Goal: Information Seeking & Learning: Learn about a topic

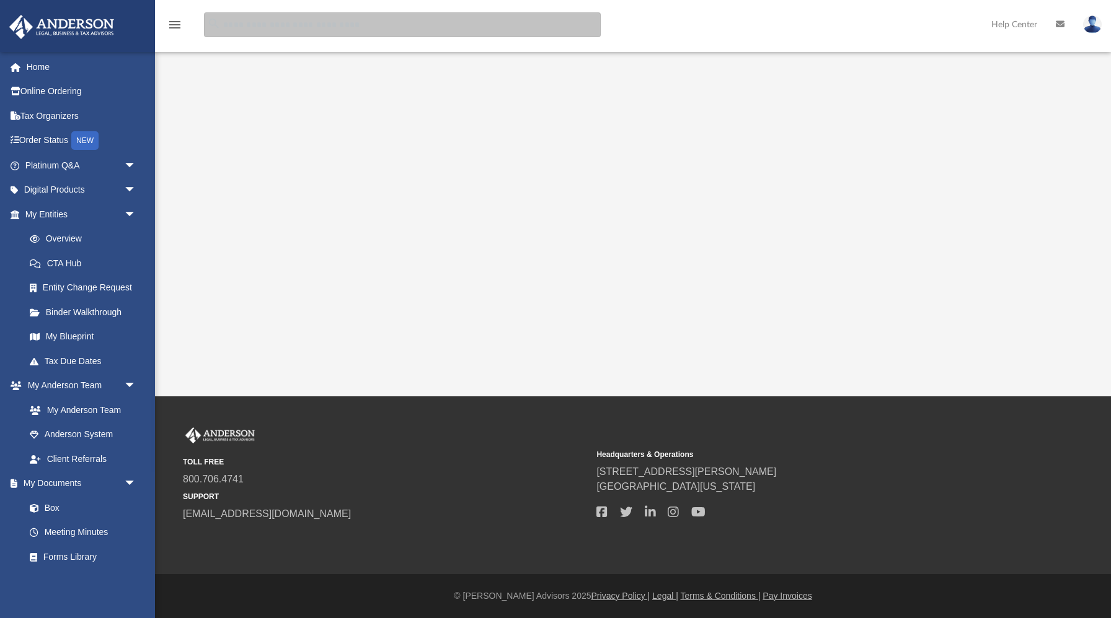
click at [231, 25] on input "search" at bounding box center [402, 24] width 397 height 25
type input "******"
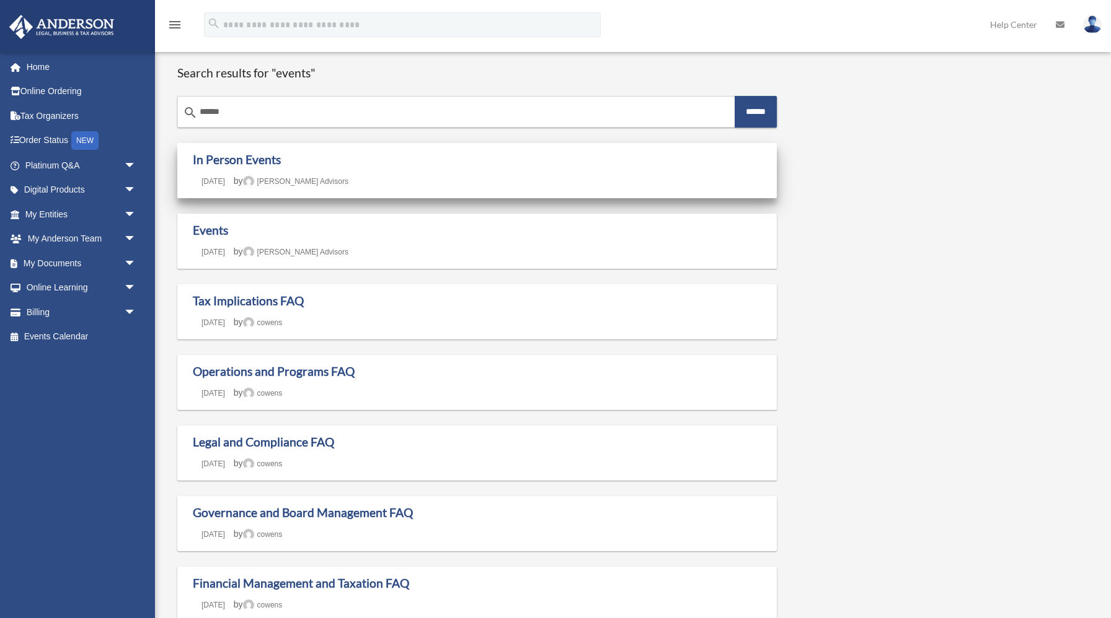
click at [285, 174] on div "In Person Events Last updated June 30, 2020 April 10, 2020 by Anderson Advisors" at bounding box center [477, 170] width 568 height 37
click at [227, 159] on link "In Person Events" at bounding box center [237, 159] width 88 height 14
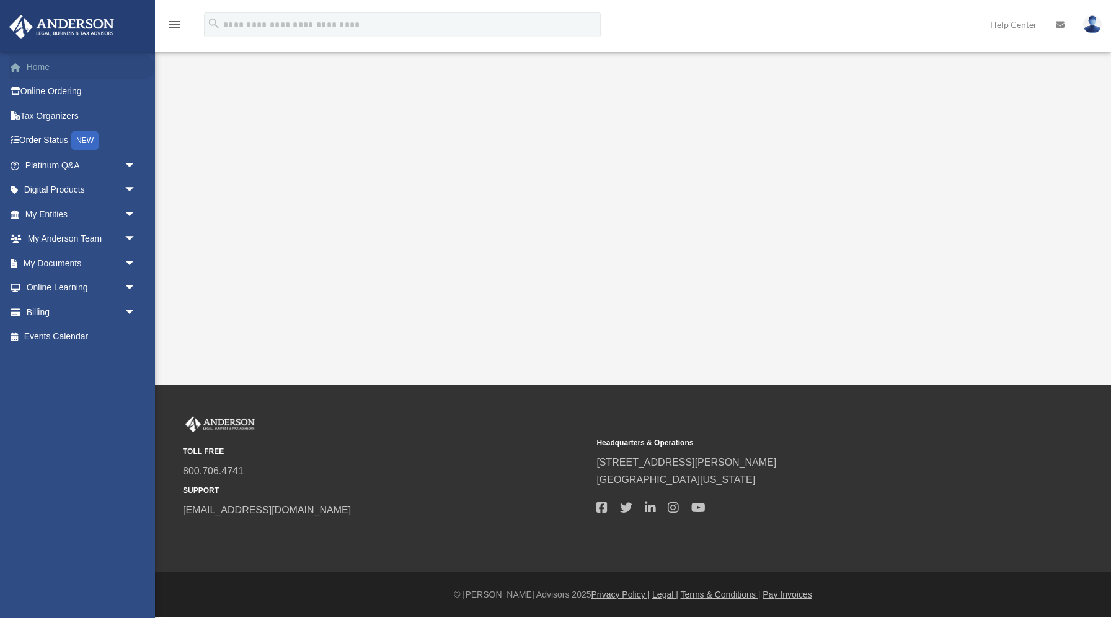
click at [42, 69] on link "Home" at bounding box center [82, 67] width 146 height 25
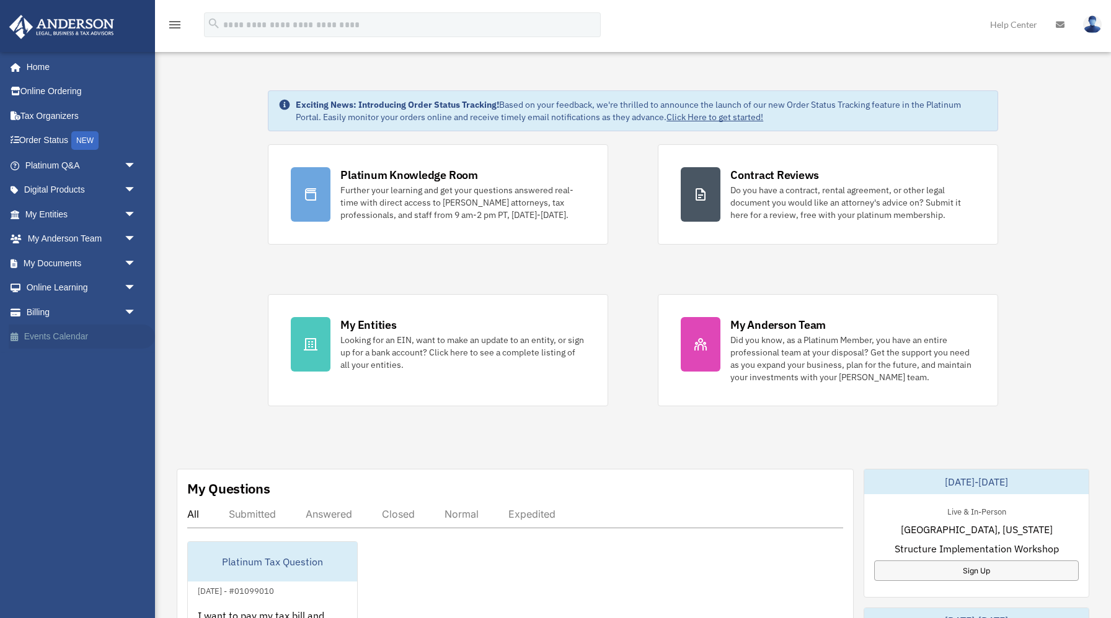
click at [51, 336] on link "Events Calendar" at bounding box center [82, 337] width 146 height 25
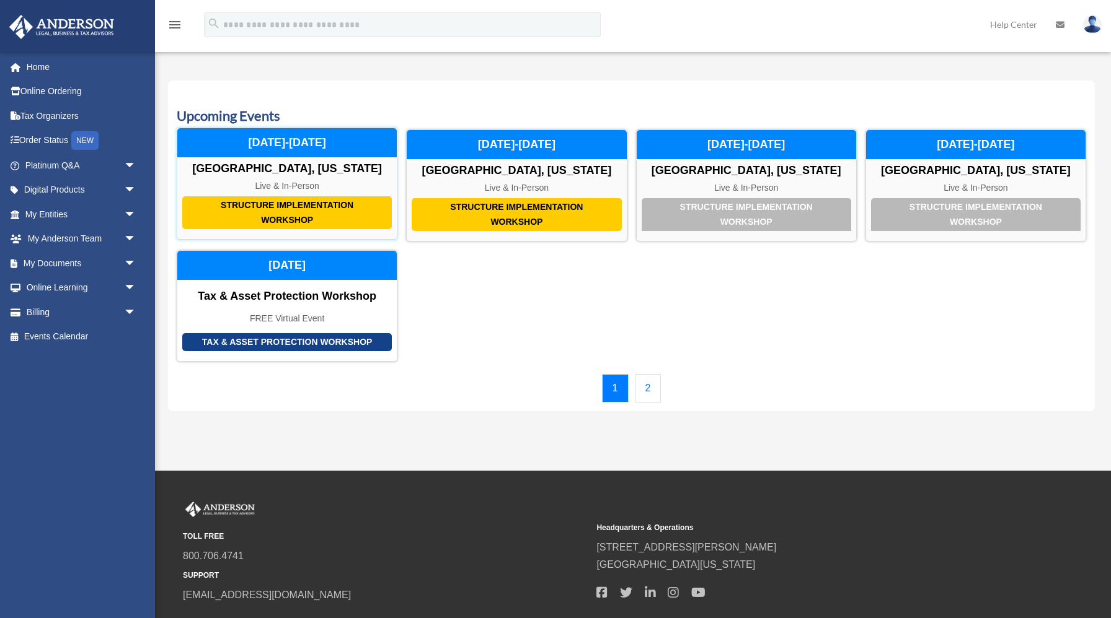
click at [268, 215] on div "Structure Implementation Workshop" at bounding box center [286, 212] width 209 height 33
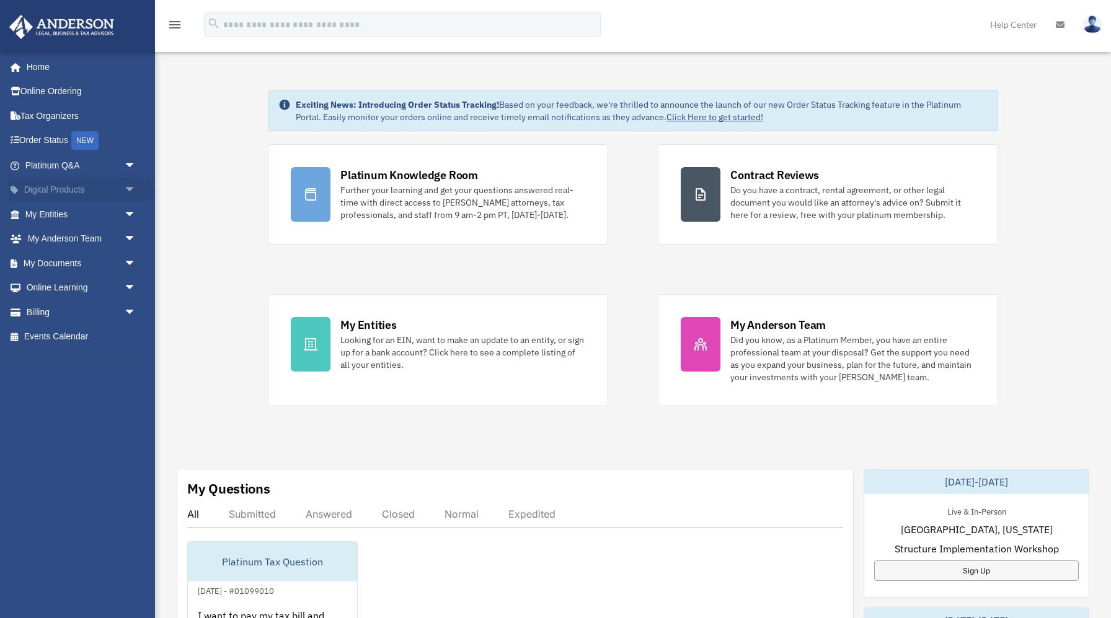
click at [131, 188] on span "arrow_drop_down" at bounding box center [136, 190] width 25 height 25
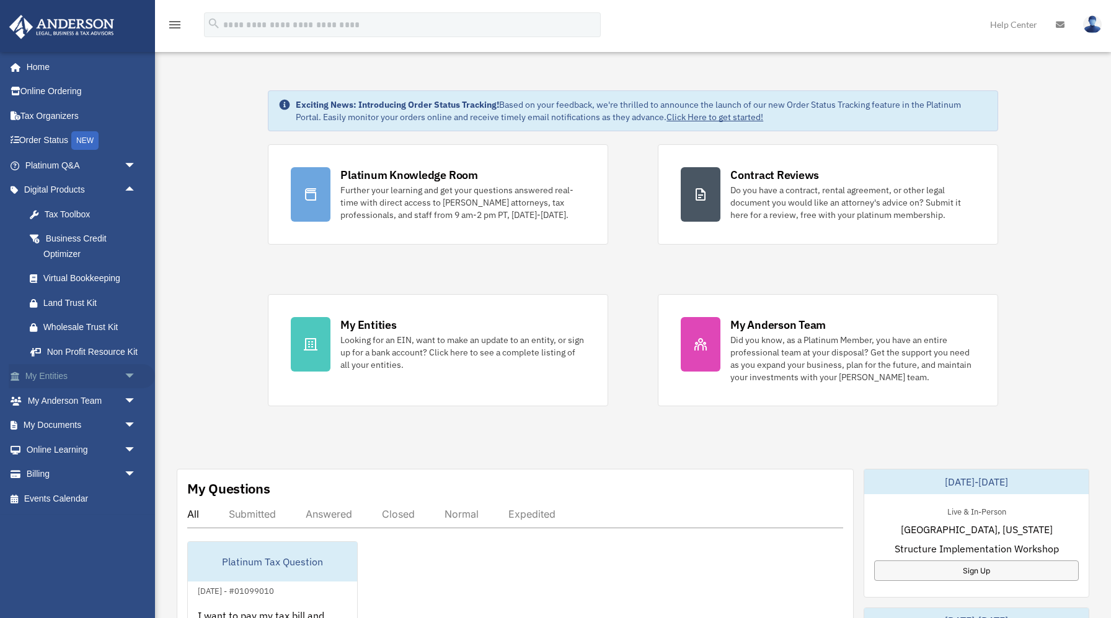
click at [133, 374] on span "arrow_drop_down" at bounding box center [136, 376] width 25 height 25
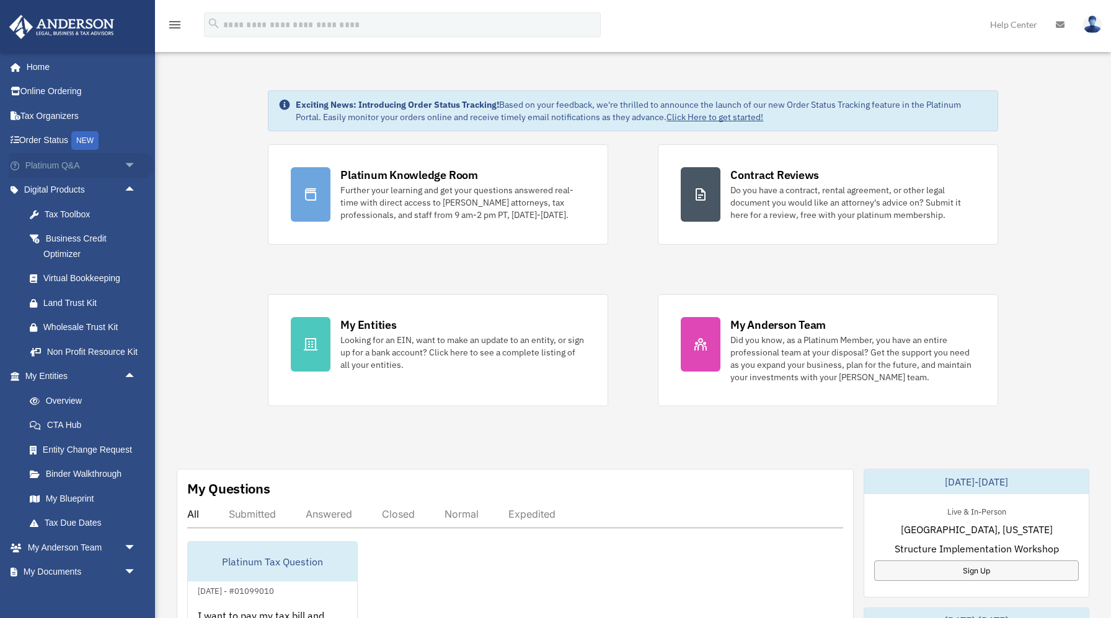
click at [128, 165] on span "arrow_drop_down" at bounding box center [136, 165] width 25 height 25
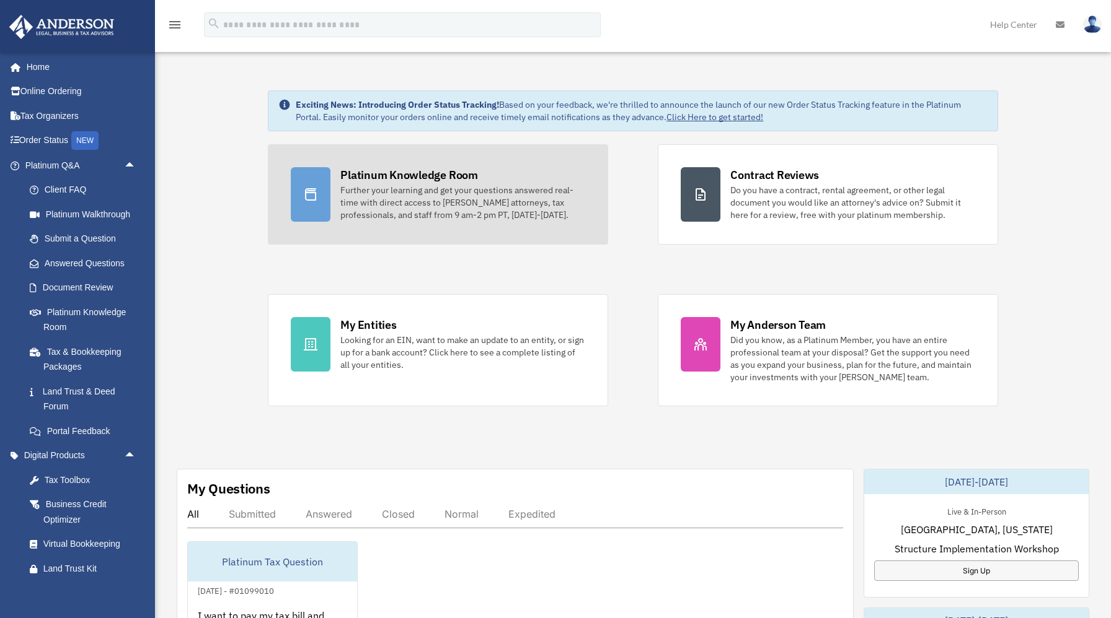
click at [401, 198] on div "Further your learning and get your questions answered real-time with direct acc…" at bounding box center [462, 202] width 245 height 37
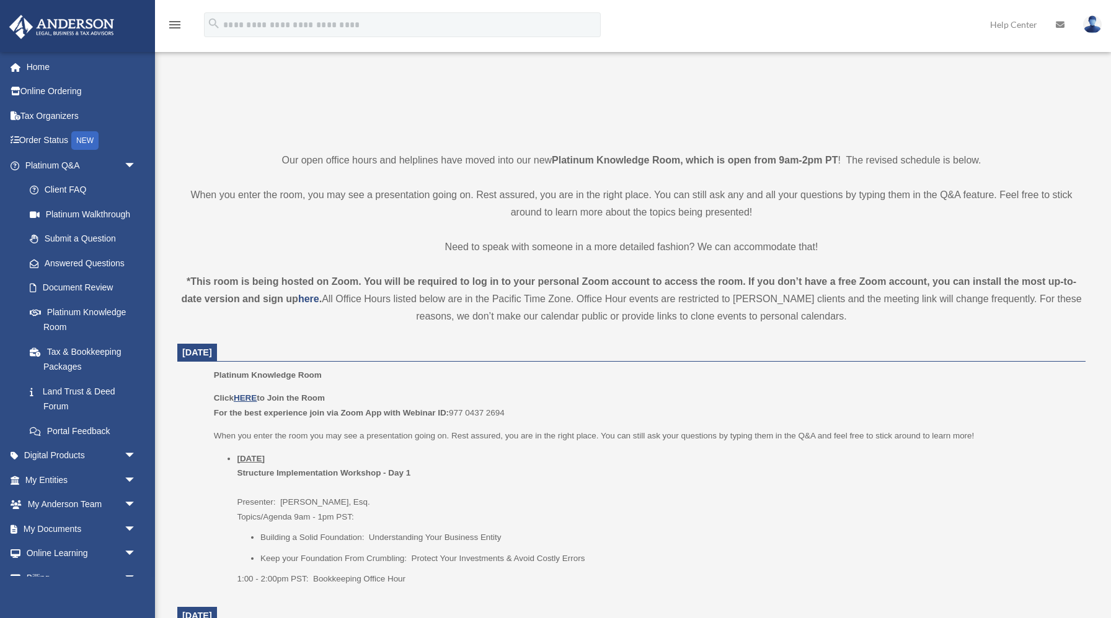
scroll to position [243, 0]
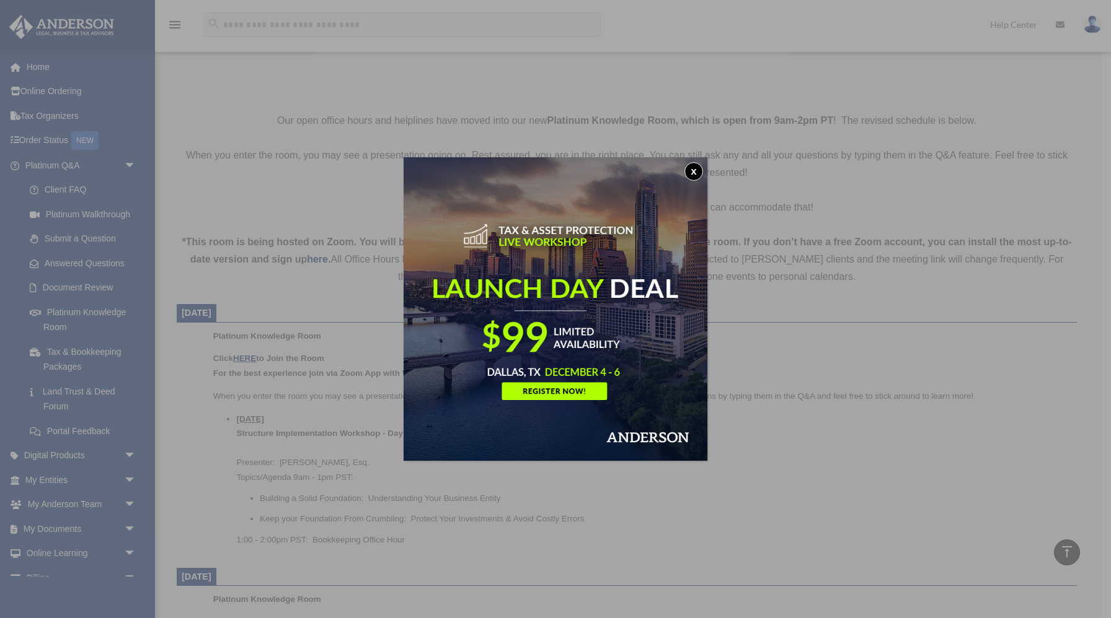
click at [692, 171] on button "x" at bounding box center [693, 171] width 19 height 19
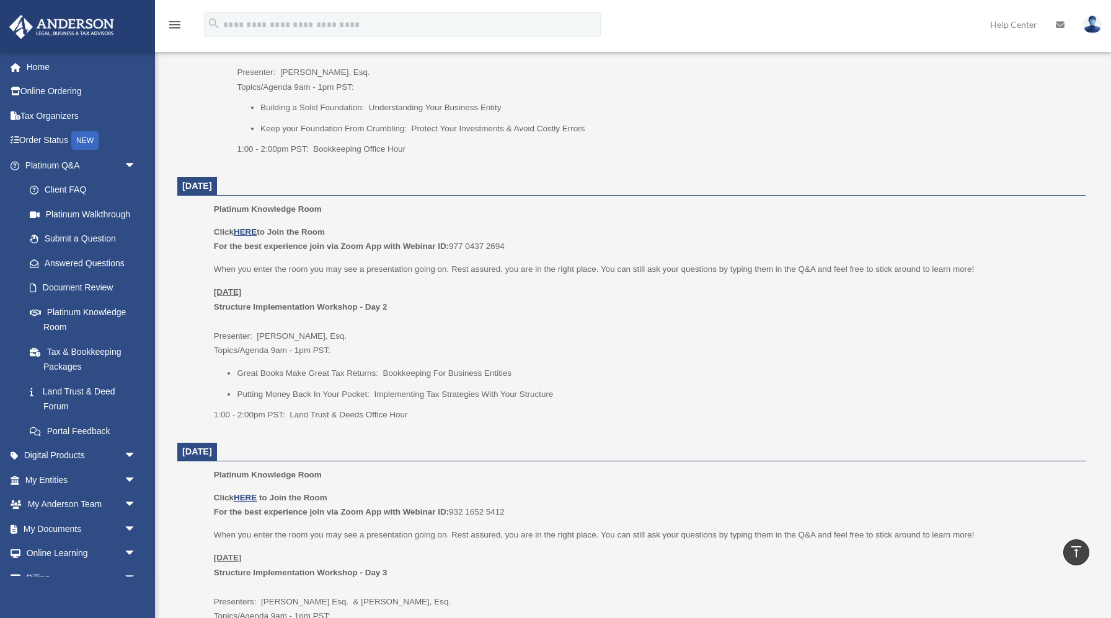
scroll to position [631, 0]
click at [247, 235] on u "HERE" at bounding box center [245, 234] width 23 height 9
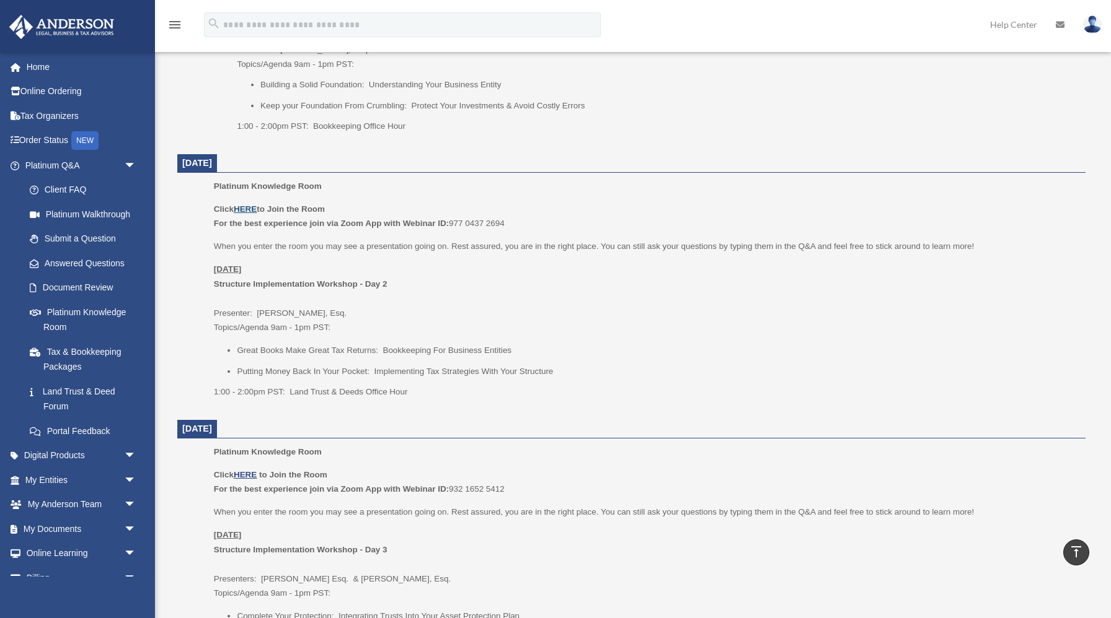
scroll to position [640, 0]
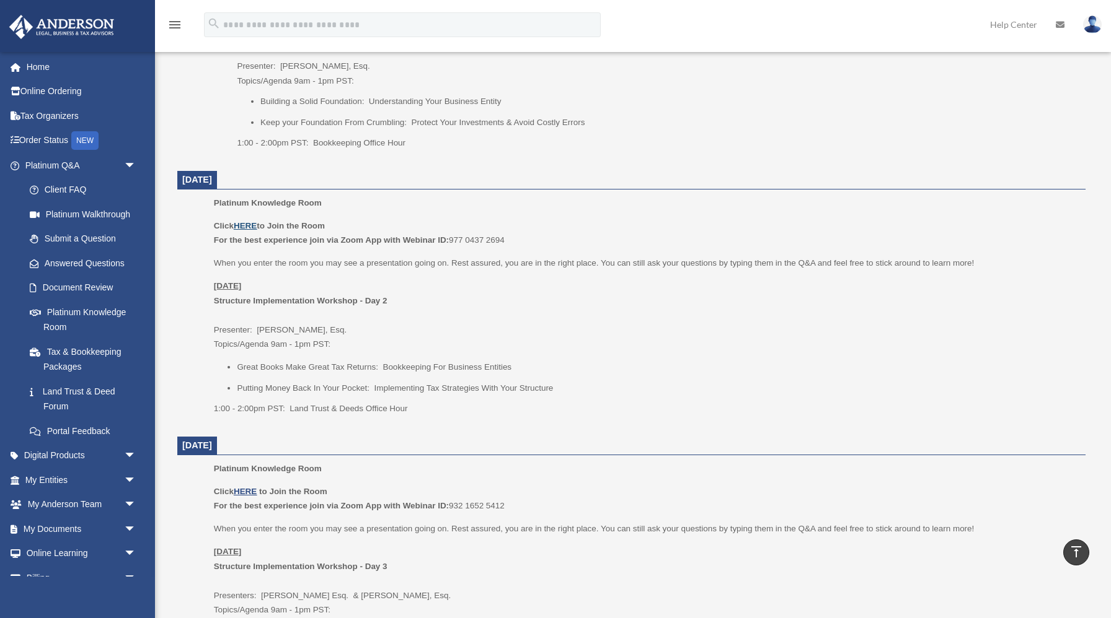
click at [249, 226] on u "HERE" at bounding box center [245, 225] width 23 height 9
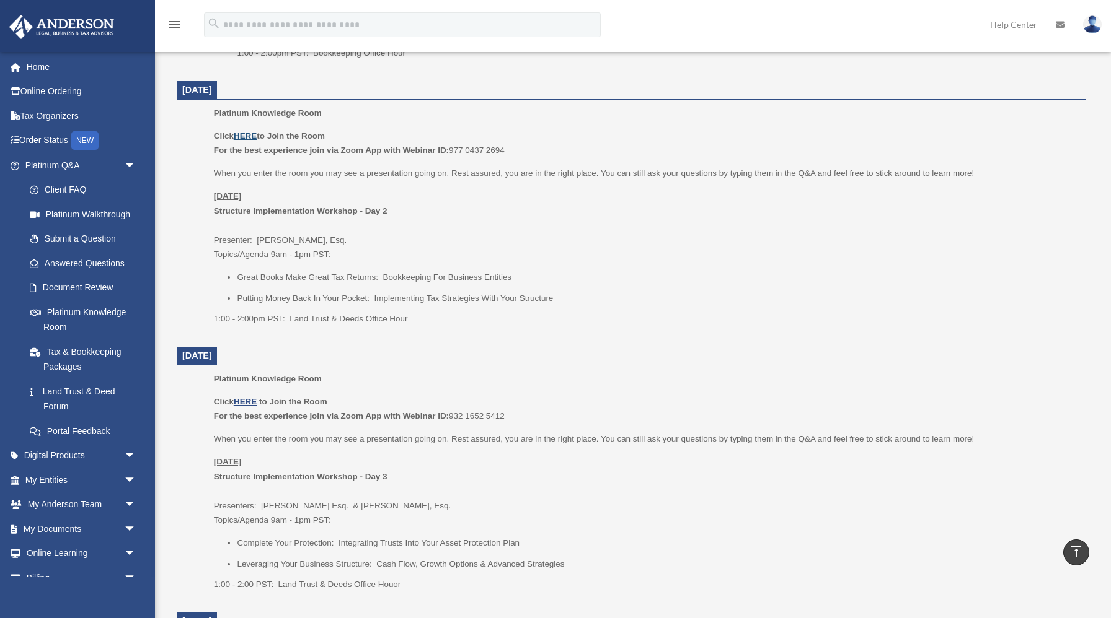
scroll to position [733, 0]
click at [246, 134] on u "HERE" at bounding box center [245, 132] width 23 height 9
